Goal: Obtain resource: Download file/media

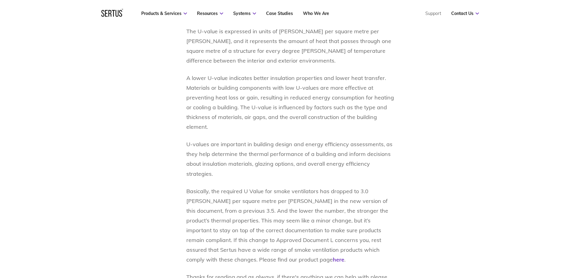
scroll to position [640, 0]
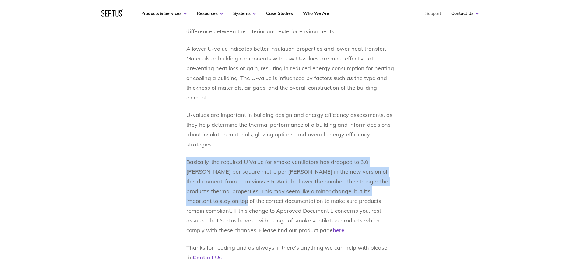
drag, startPoint x: 178, startPoint y: 161, endPoint x: 389, endPoint y: 189, distance: 213.1
click at [389, 189] on div "In this blog, Sertus will take you through the changes to Approved Document L i…" at bounding box center [290, 24] width 357 height 473
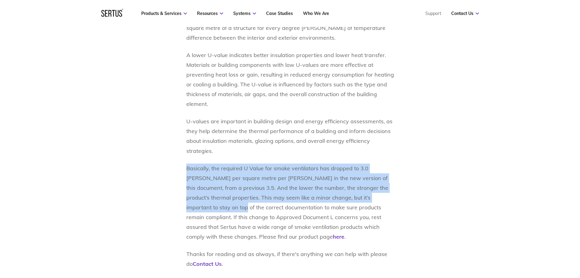
scroll to position [579, 0]
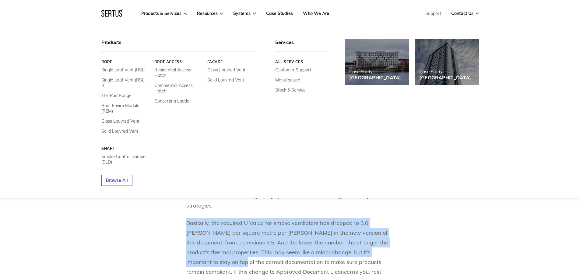
click at [114, 12] on icon at bounding box center [113, 13] width 3 height 7
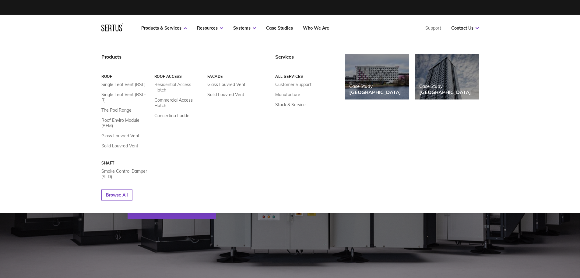
click at [169, 85] on link "Residential Access Hatch" at bounding box center [178, 87] width 48 height 11
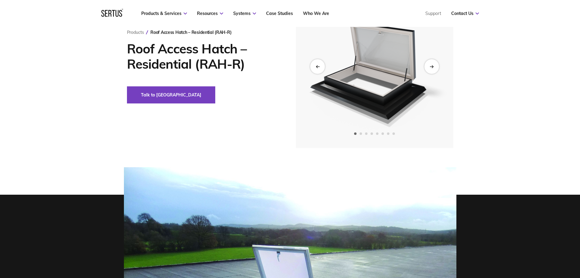
scroll to position [30, 0]
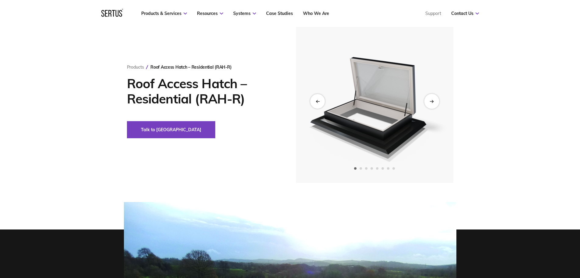
click at [428, 97] on div "Next slide" at bounding box center [431, 101] width 15 height 15
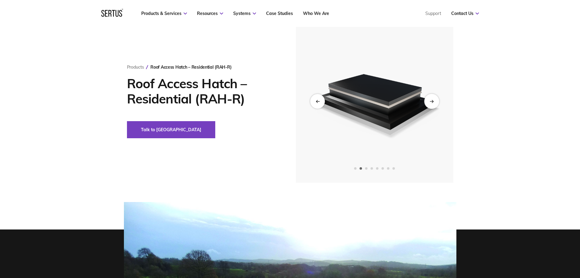
click at [428, 97] on div "Next slide" at bounding box center [431, 101] width 15 height 15
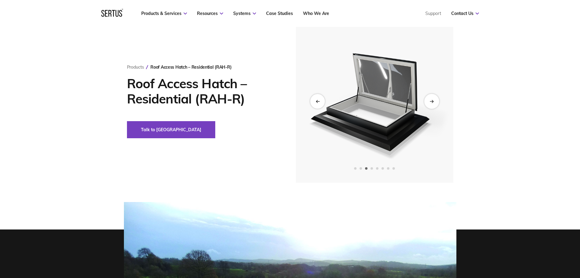
click at [428, 97] on div "Next slide" at bounding box center [431, 101] width 15 height 15
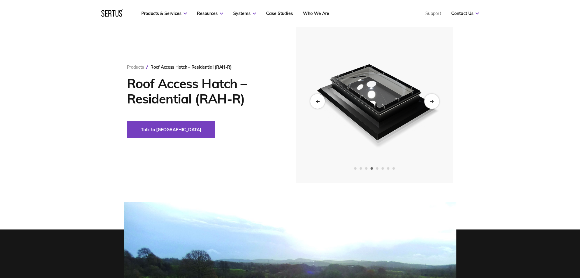
click at [433, 99] on div "Next slide" at bounding box center [431, 101] width 15 height 15
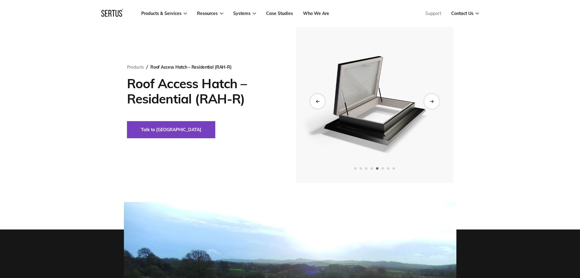
click at [433, 99] on div "Next slide" at bounding box center [431, 101] width 15 height 15
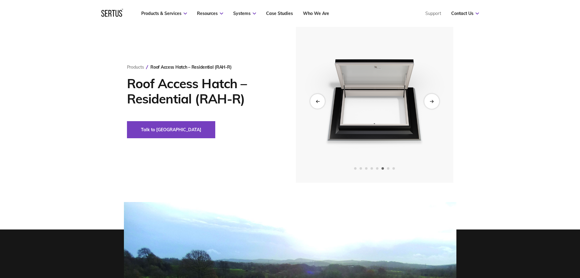
click at [433, 99] on div "Next slide" at bounding box center [431, 101] width 15 height 15
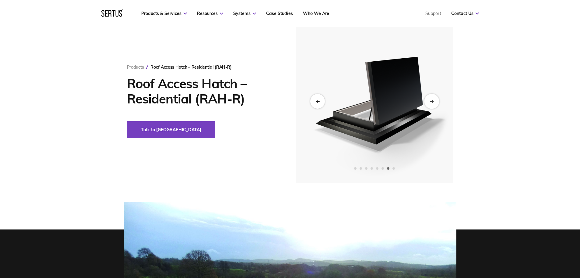
click at [433, 99] on div "Next slide" at bounding box center [431, 101] width 15 height 15
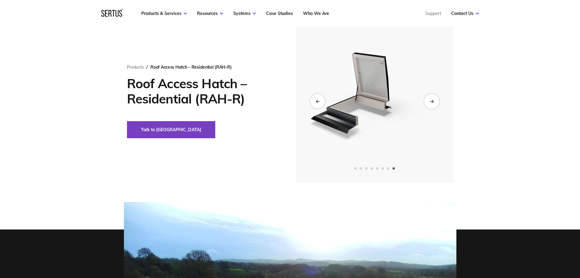
click at [433, 99] on div "Next slide" at bounding box center [431, 101] width 15 height 15
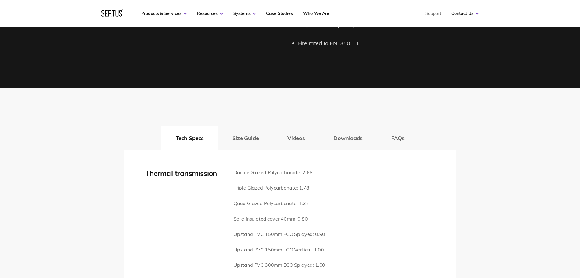
scroll to position [853, 0]
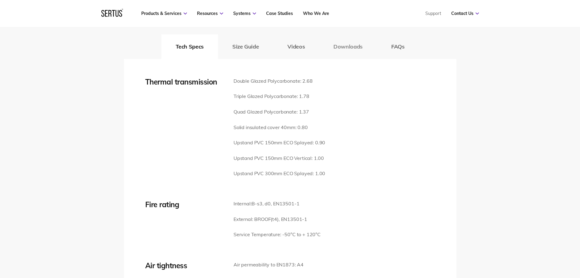
click at [353, 40] on button "Downloads" at bounding box center [348, 46] width 58 height 24
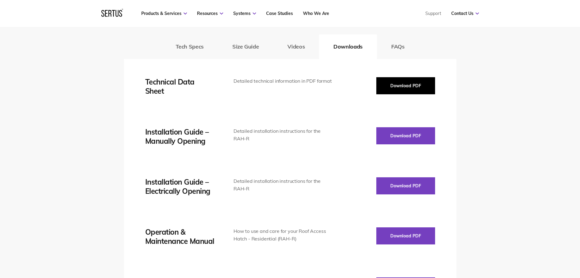
click at [403, 77] on button "Download PDF" at bounding box center [406, 85] width 59 height 17
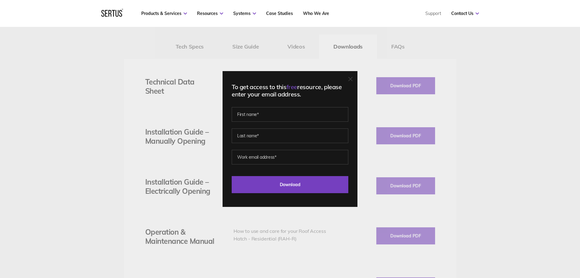
click at [436, 75] on div "To get access to this free resource, please enter your email address. Last Down…" at bounding box center [290, 139] width 580 height 278
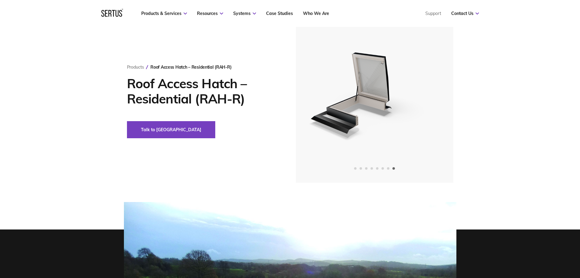
scroll to position [0, 0]
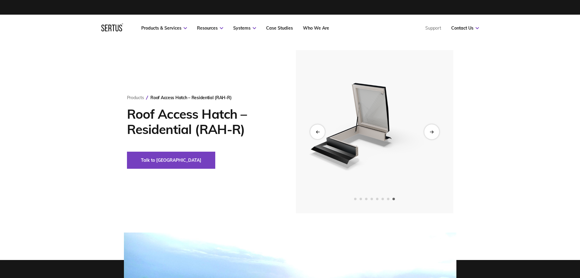
click at [436, 133] on div "Next slide" at bounding box center [431, 131] width 15 height 15
click at [434, 133] on icon "Next slide" at bounding box center [432, 131] width 4 height 3
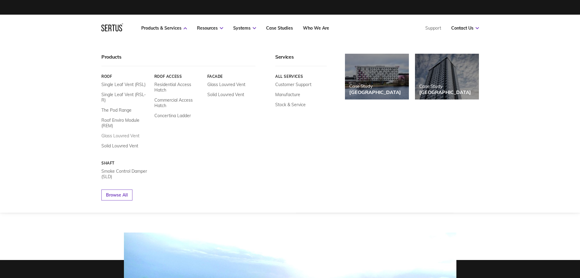
click at [114, 133] on link "Glass Louvred Vent" at bounding box center [120, 135] width 38 height 5
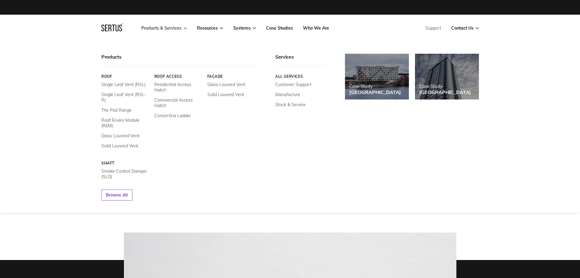
click at [165, 26] on link "Products & Services" at bounding box center [164, 27] width 46 height 5
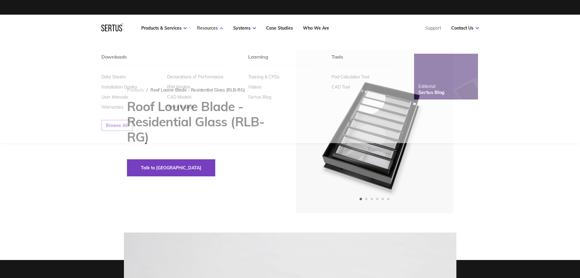
click at [203, 26] on link "Resources" at bounding box center [210, 27] width 26 height 5
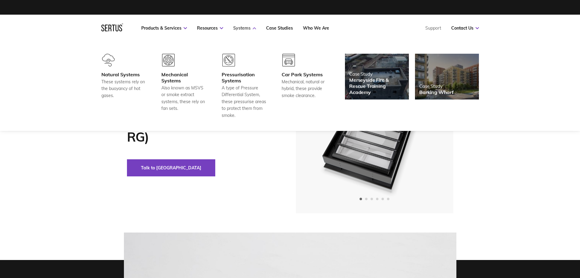
click at [247, 28] on link "Systems" at bounding box center [244, 27] width 23 height 5
